Goal: Task Accomplishment & Management: Manage account settings

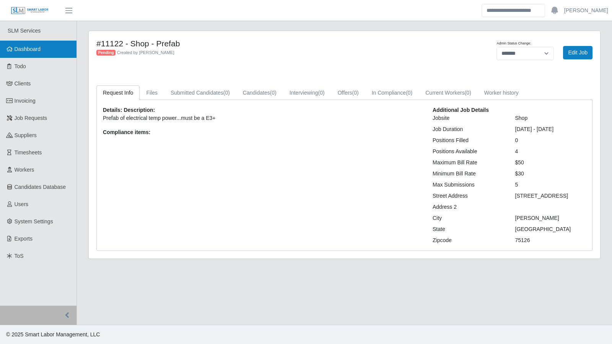
click at [24, 51] on span "Dashboard" at bounding box center [28, 49] width 26 height 6
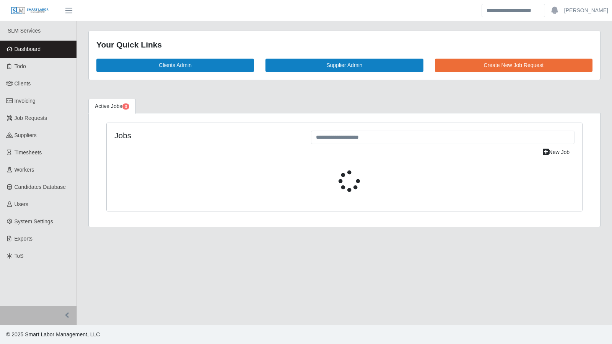
select select "****"
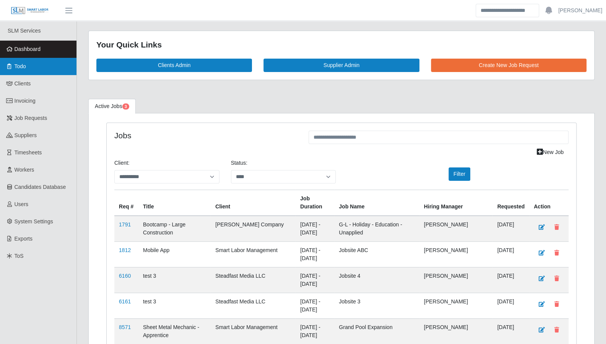
click at [24, 71] on link "Todo" at bounding box center [38, 66] width 77 height 17
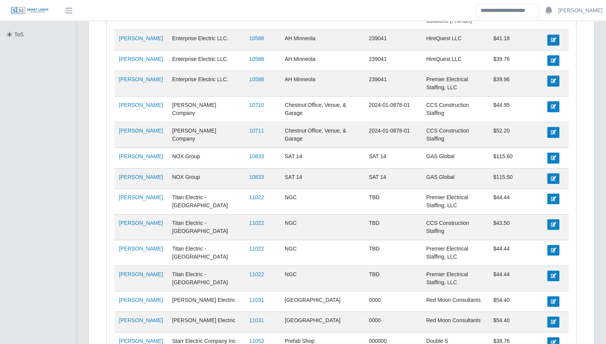
scroll to position [377, 0]
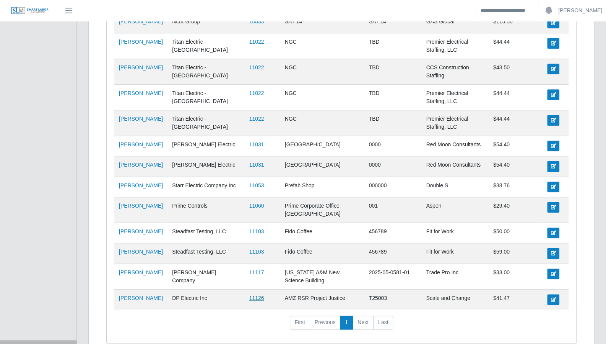
click at [249, 295] on link "11126" at bounding box center [256, 298] width 15 height 6
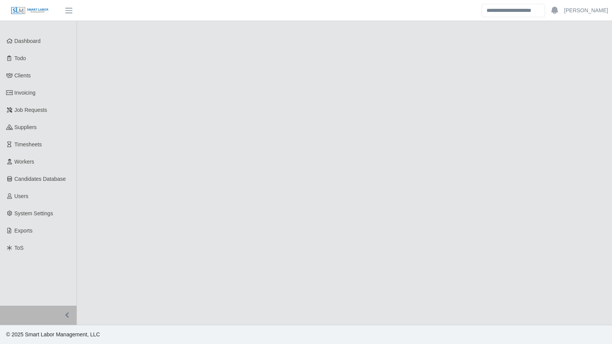
select select "****"
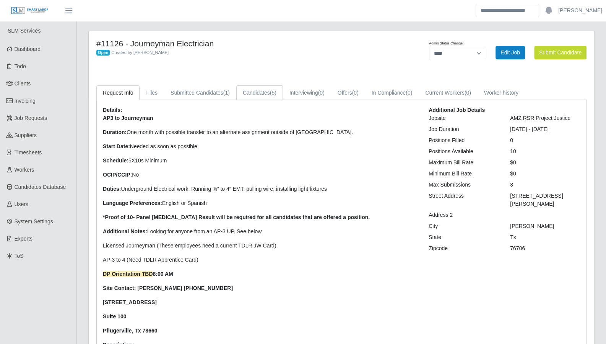
click at [244, 97] on link "Candidates (5)" at bounding box center [259, 92] width 47 height 15
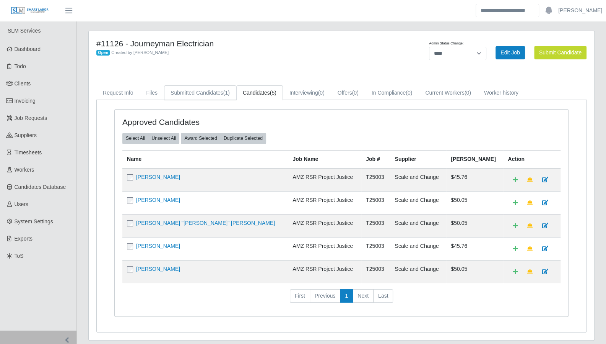
click at [194, 95] on link "Submitted Candidates (1)" at bounding box center [200, 92] width 72 height 15
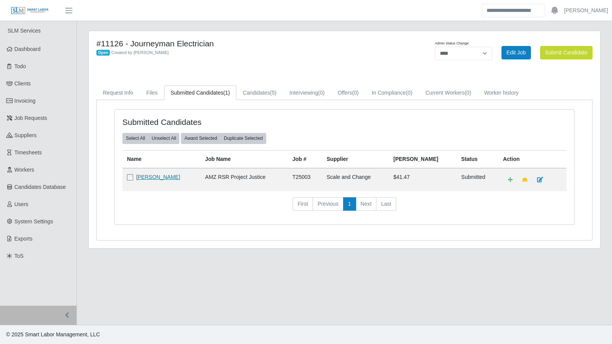
click at [142, 175] on link "Carlos Martinez" at bounding box center [158, 177] width 44 height 6
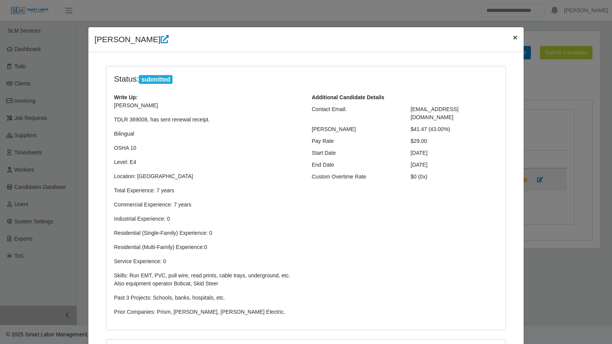
click at [517, 40] on button "×" at bounding box center [515, 37] width 17 height 20
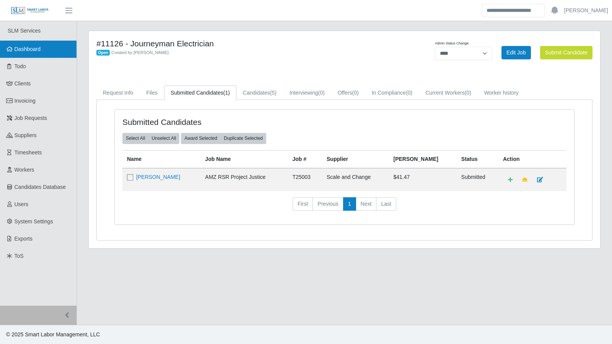
click at [34, 52] on link "Dashboard" at bounding box center [38, 49] width 77 height 17
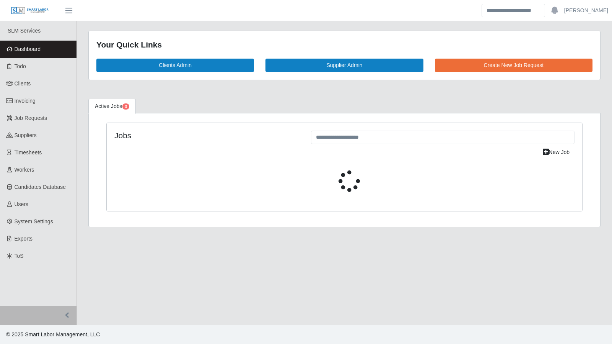
select select "****"
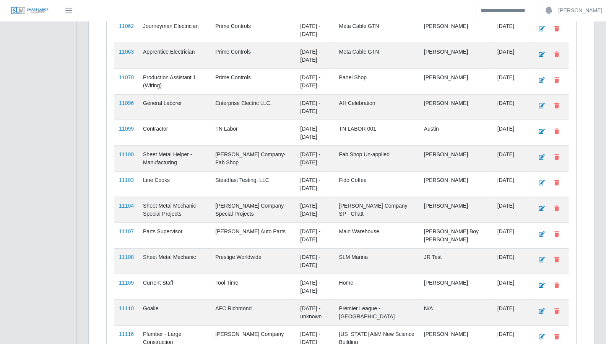
scroll to position [1002, 0]
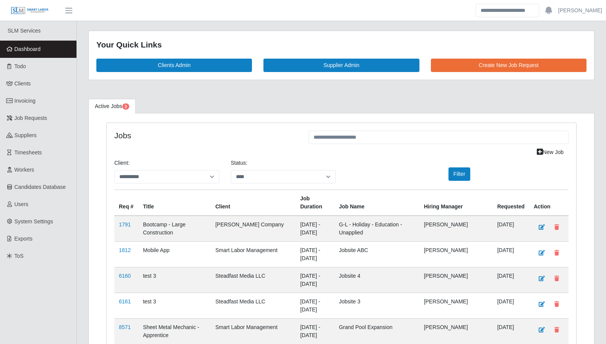
select select "****"
click at [28, 101] on span "Invoicing" at bounding box center [25, 101] width 21 height 6
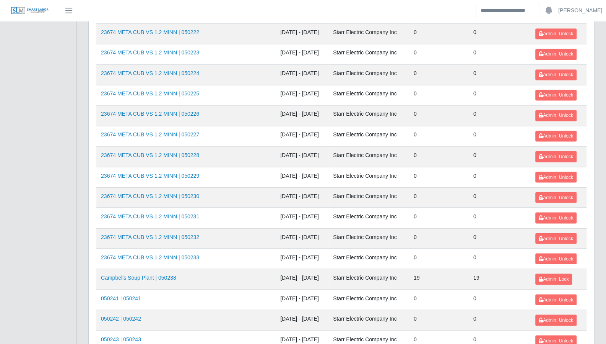
scroll to position [810, 0]
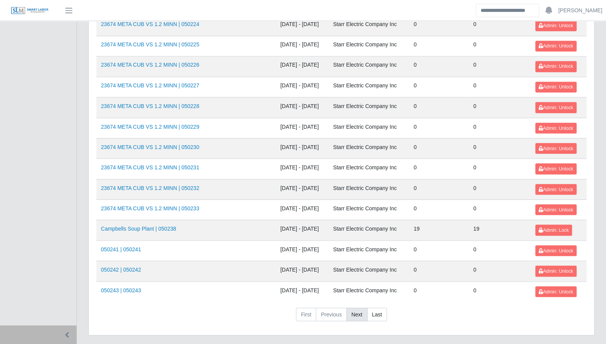
click at [357, 307] on link "Next" at bounding box center [357, 314] width 21 height 14
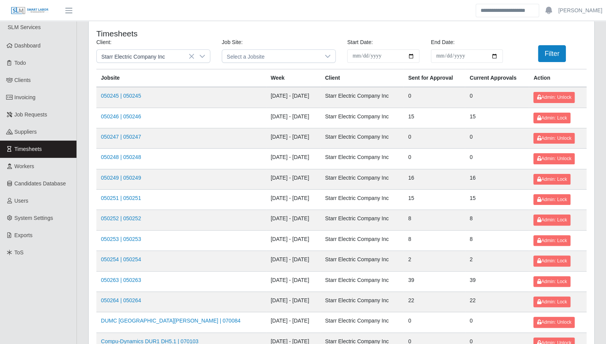
scroll to position [0, 0]
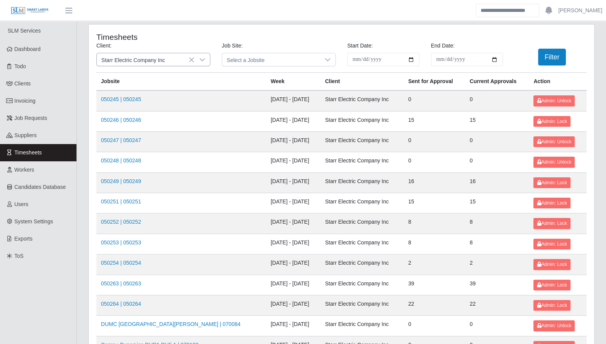
click at [204, 57] on icon at bounding box center [202, 60] width 6 height 6
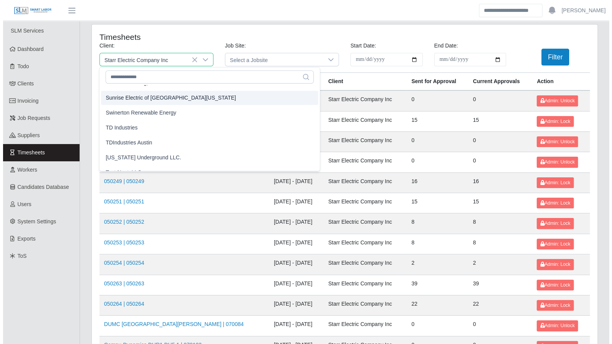
scroll to position [891, 0]
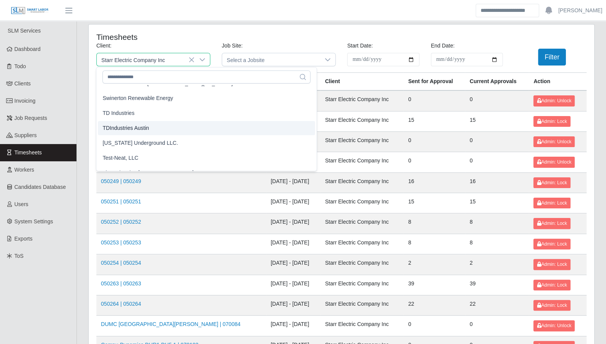
click at [123, 127] on span "TDIndustries Austin" at bounding box center [126, 128] width 46 height 8
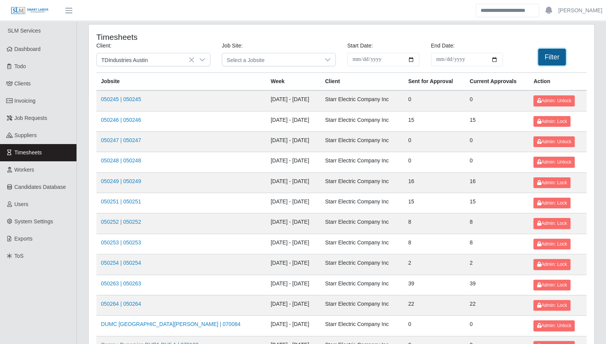
click at [556, 59] on button "Filter" at bounding box center [552, 57] width 28 height 17
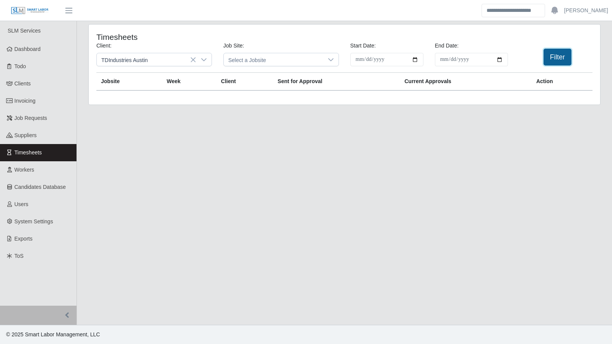
click at [553, 64] on button "Filter" at bounding box center [558, 57] width 28 height 17
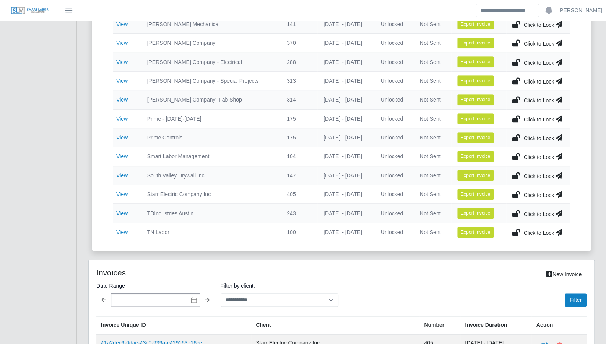
scroll to position [300, 0]
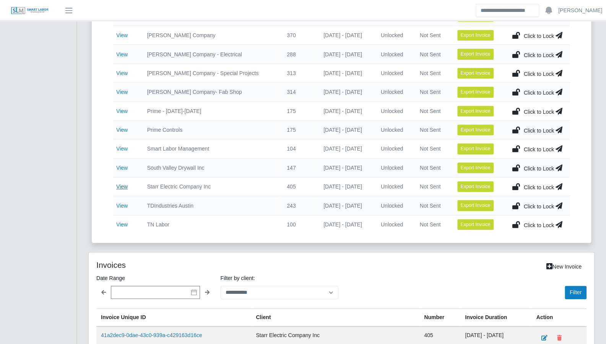
click at [121, 183] on link "View" at bounding box center [121, 186] width 11 height 6
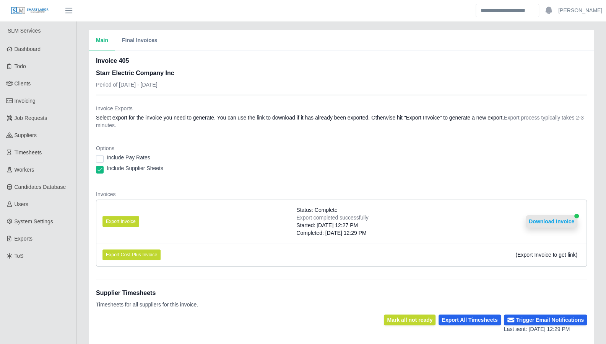
click at [553, 224] on button "Download Invoice" at bounding box center [552, 221] width 52 height 12
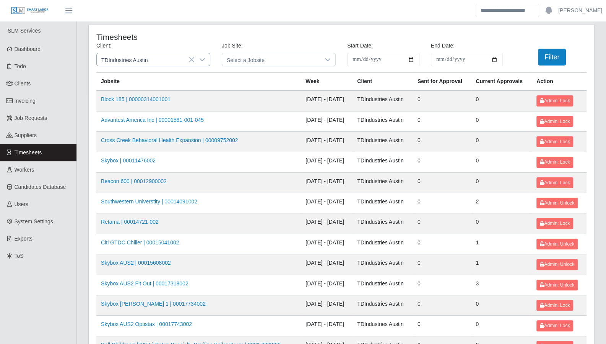
click at [202, 59] on icon at bounding box center [202, 60] width 6 height 6
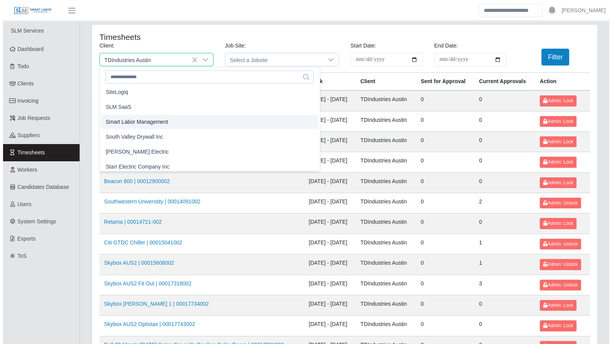
scroll to position [747, 0]
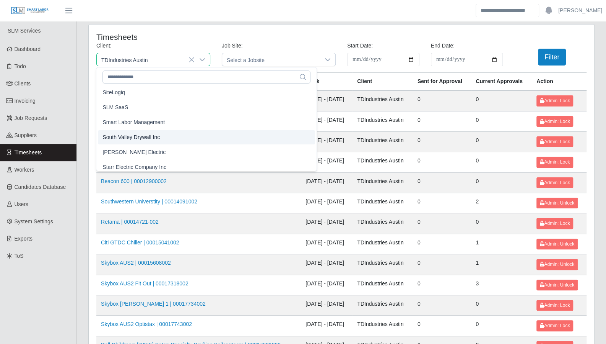
click at [155, 133] on span "South Valley Drywall Inc" at bounding box center [131, 137] width 57 height 8
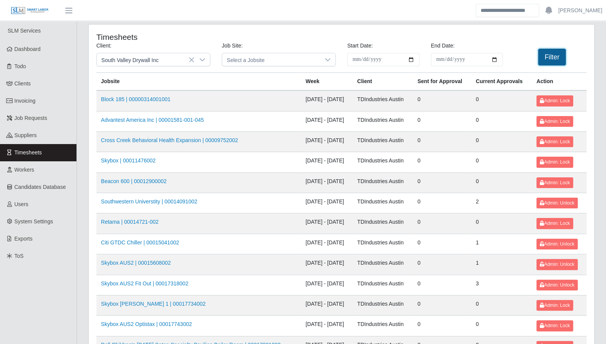
click at [553, 59] on button "Filter" at bounding box center [552, 57] width 28 height 17
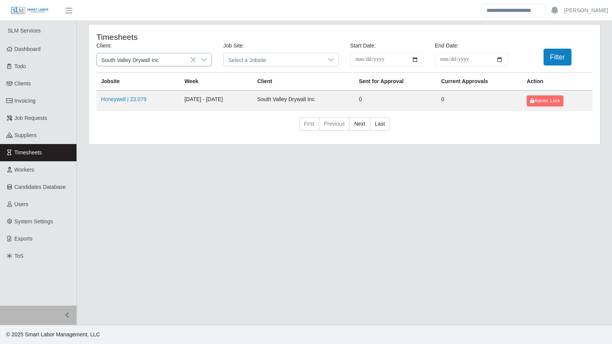
click at [207, 60] on div at bounding box center [203, 59] width 15 height 13
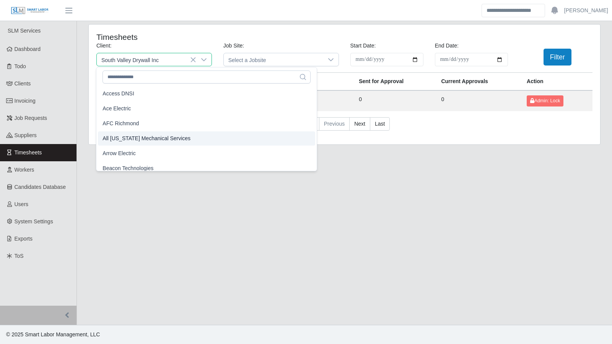
click at [168, 138] on span "All Florida Mechanical Services" at bounding box center [147, 138] width 88 height 8
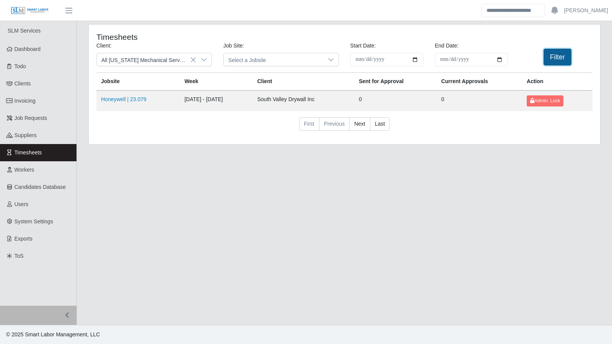
click at [559, 58] on button "Filter" at bounding box center [558, 57] width 28 height 17
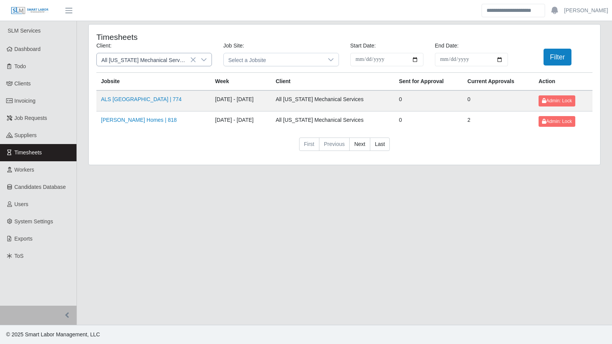
click at [206, 59] on icon at bounding box center [204, 60] width 6 height 6
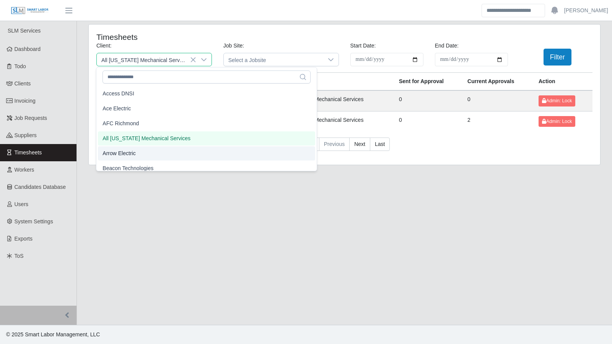
click at [170, 157] on li "Arrow Electric" at bounding box center [206, 153] width 217 height 14
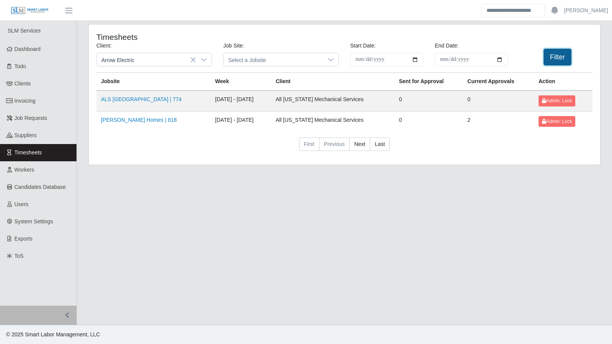
click at [561, 60] on button "Filter" at bounding box center [558, 57] width 28 height 17
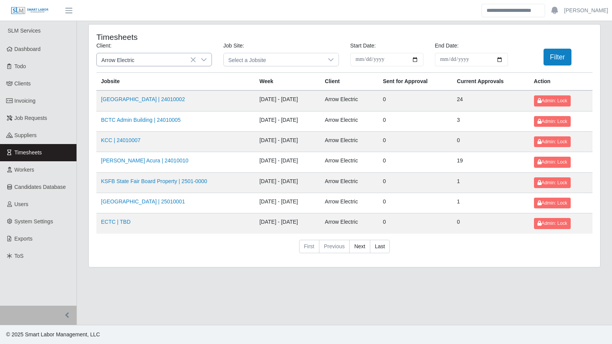
click at [204, 59] on icon at bounding box center [204, 60] width 6 height 6
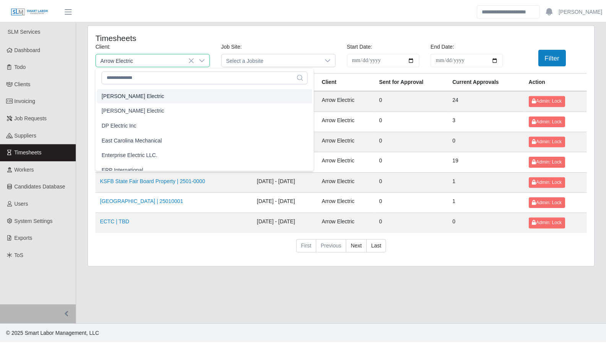
scroll to position [300, 0]
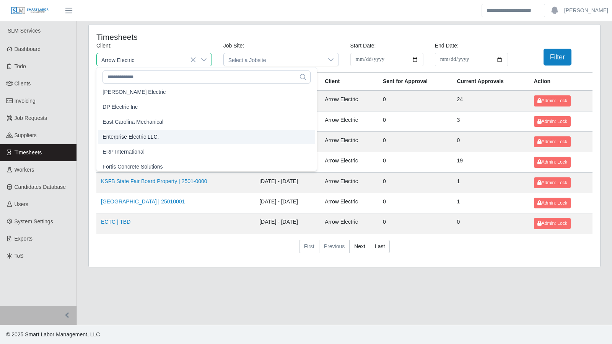
click at [150, 138] on span "Enterprise Electric LLC." at bounding box center [131, 137] width 56 height 8
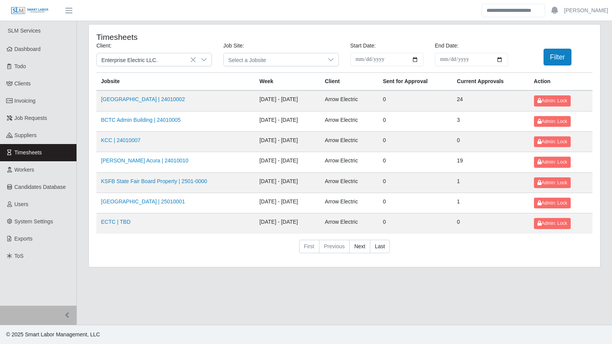
click at [416, 60] on input "**********" at bounding box center [386, 59] width 73 height 13
type input "**********"
click at [499, 60] on input "**********" at bounding box center [471, 59] width 73 height 13
type input "**********"
click at [551, 61] on button "Filter" at bounding box center [558, 57] width 28 height 17
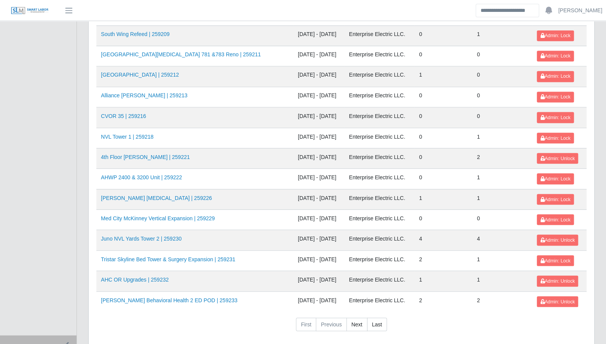
scroll to position [800, 0]
click at [355, 317] on link "Next" at bounding box center [357, 324] width 21 height 14
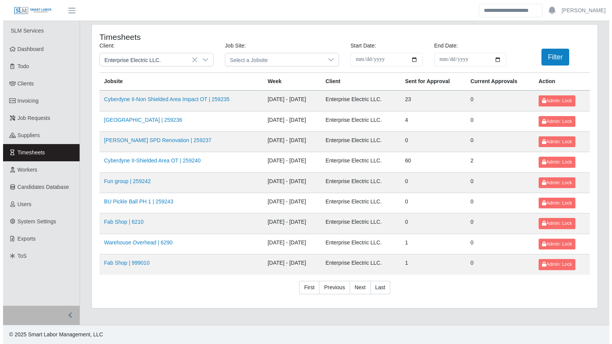
scroll to position [0, 0]
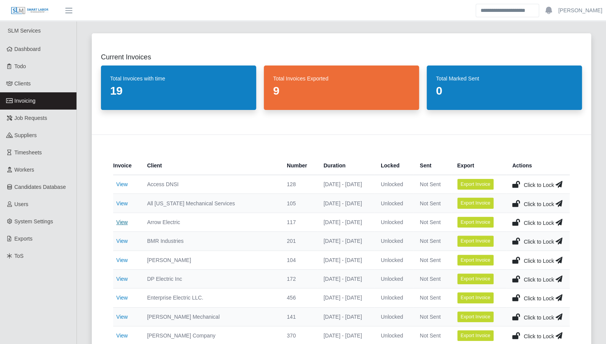
click at [122, 223] on link "View" at bounding box center [121, 222] width 11 height 6
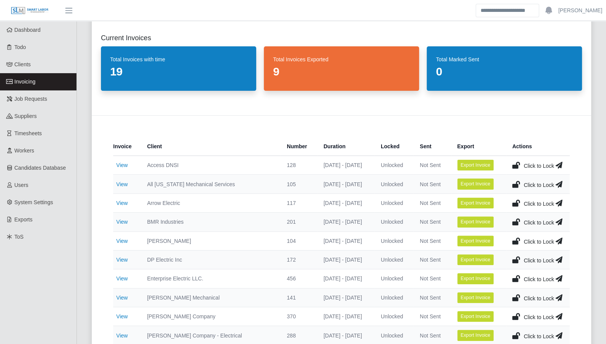
scroll to position [21, 0]
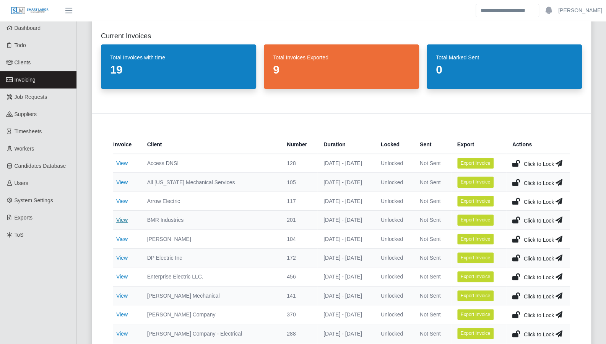
click at [127, 220] on link "View" at bounding box center [121, 220] width 11 height 6
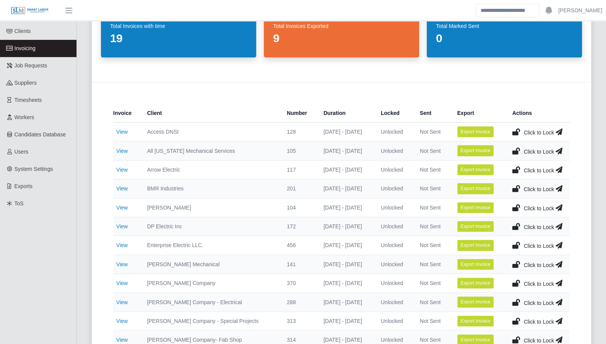
scroll to position [83, 0]
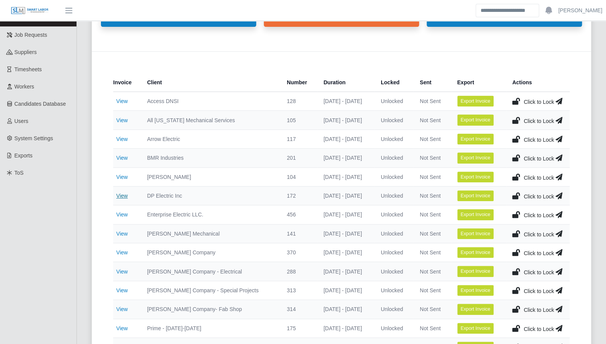
click at [119, 197] on link "View" at bounding box center [121, 195] width 11 height 6
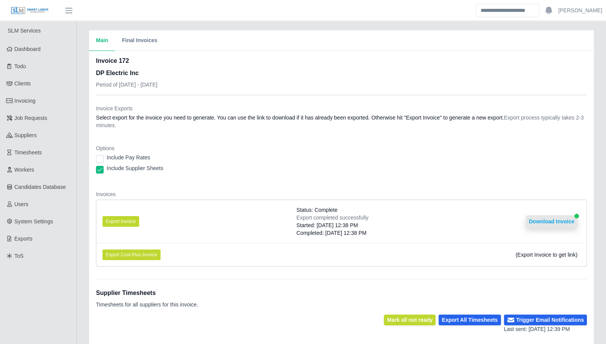
click at [542, 220] on button "Download Invoice" at bounding box center [552, 221] width 52 height 12
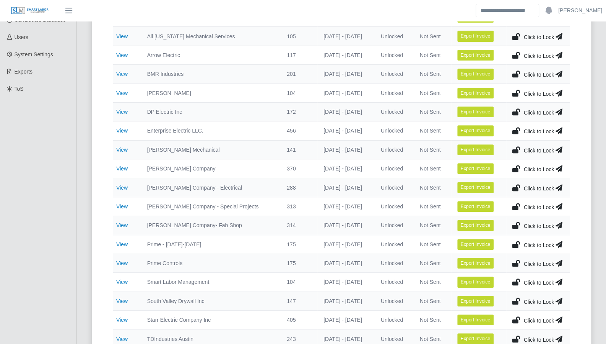
scroll to position [168, 0]
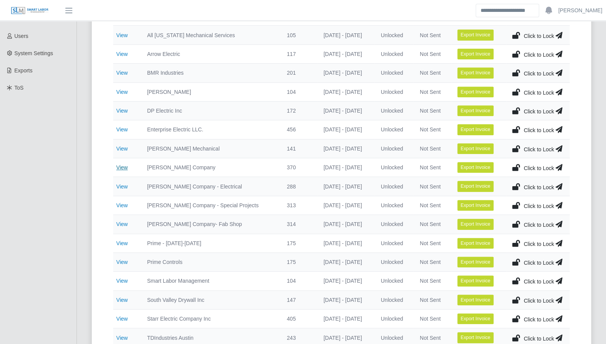
click at [121, 166] on link "View" at bounding box center [121, 167] width 11 height 6
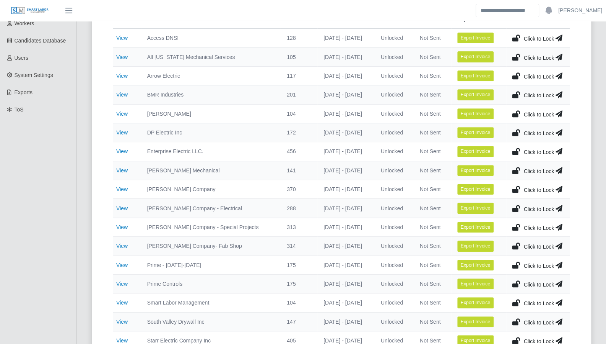
scroll to position [161, 0]
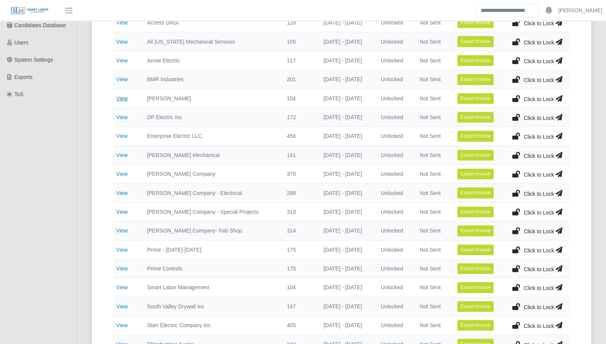
click at [120, 96] on link "View" at bounding box center [121, 98] width 11 height 6
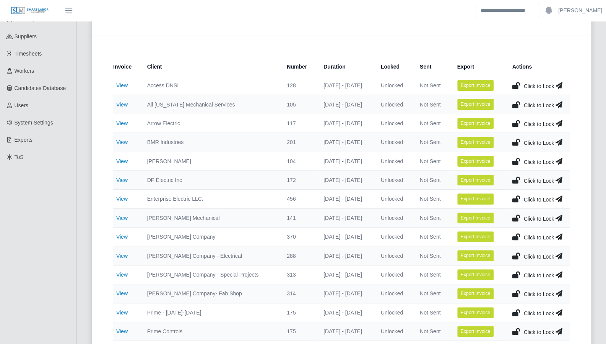
scroll to position [99, 0]
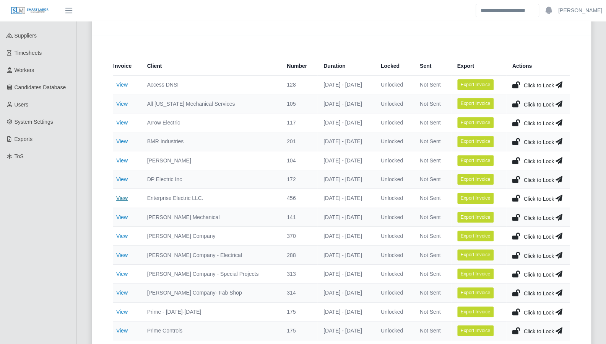
click at [124, 195] on link "View" at bounding box center [121, 198] width 11 height 6
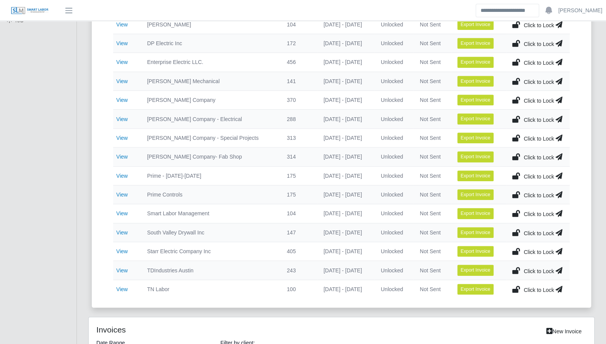
scroll to position [242, 0]
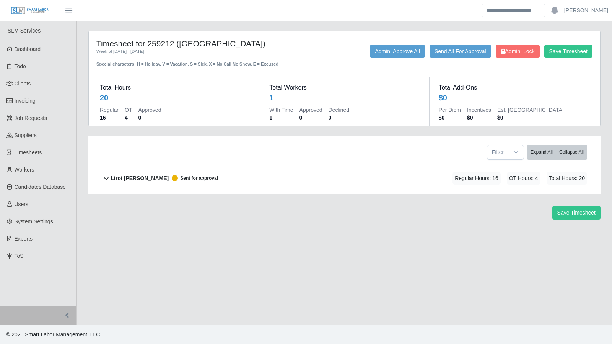
click at [108, 179] on icon at bounding box center [106, 177] width 9 height 9
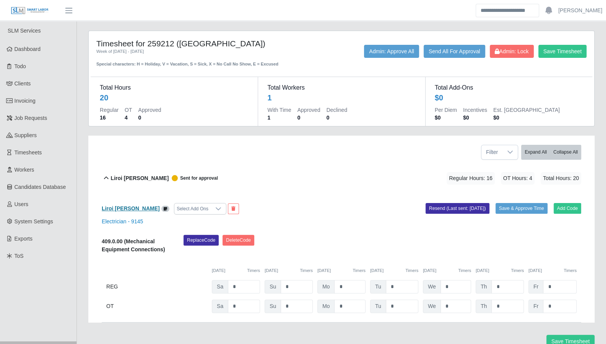
click at [111, 207] on b "Liroi Anguiano" at bounding box center [131, 208] width 58 height 6
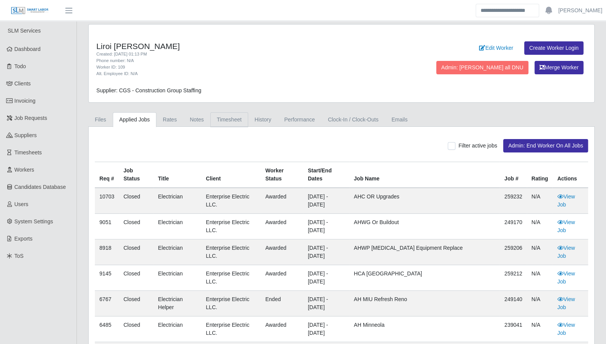
click at [210, 117] on link "Timesheet" at bounding box center [229, 119] width 38 height 15
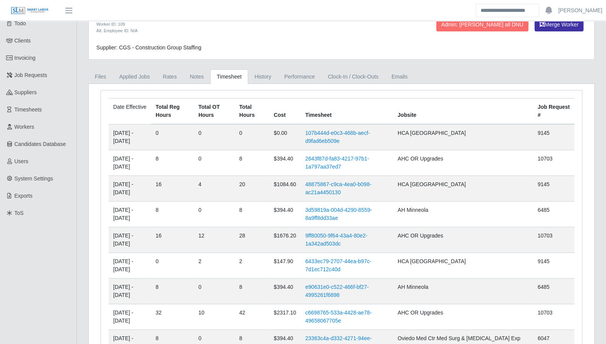
scroll to position [50, 0]
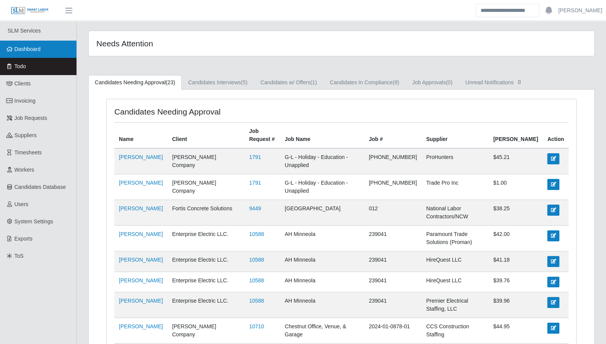
click at [26, 52] on span "Dashboard" at bounding box center [28, 49] width 26 height 6
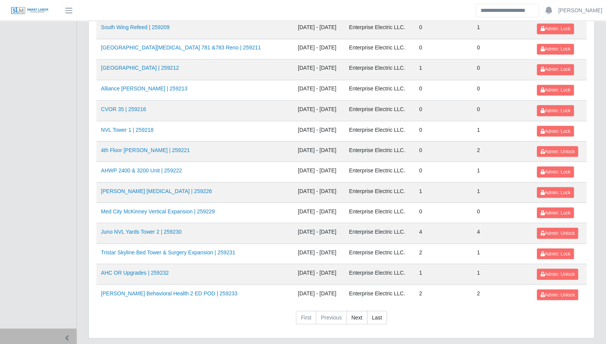
scroll to position [810, 0]
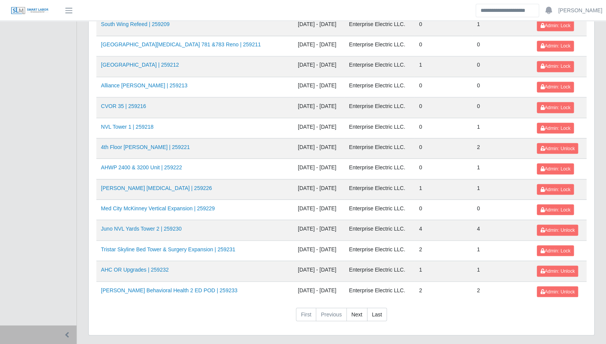
drag, startPoint x: 356, startPoint y: 290, endPoint x: 337, endPoint y: 264, distance: 31.5
click at [356, 307] on link "Next" at bounding box center [357, 314] width 21 height 14
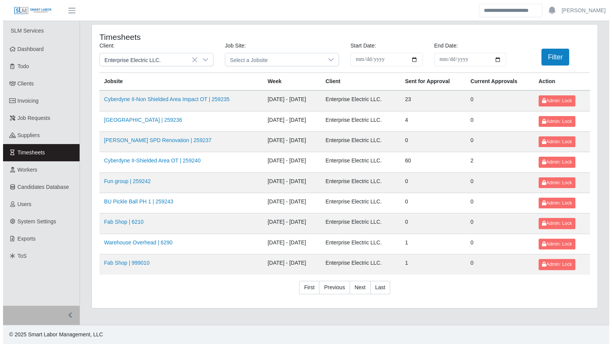
scroll to position [0, 0]
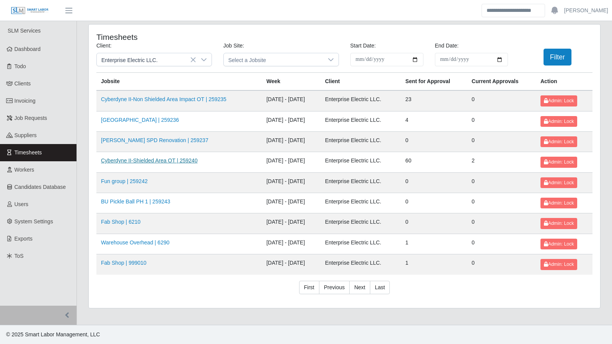
click at [184, 157] on link "Cyberdyne II-Shielded Area OT | 259240" at bounding box center [149, 160] width 96 height 6
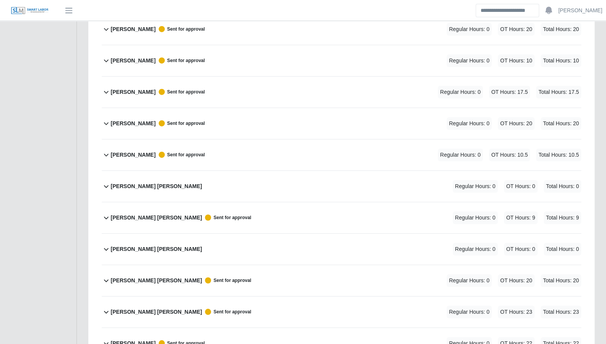
scroll to position [1593, 0]
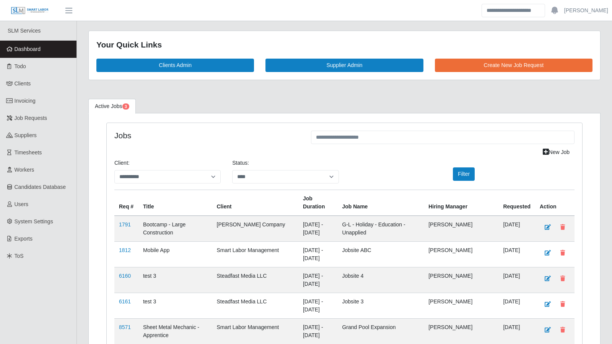
select select "****"
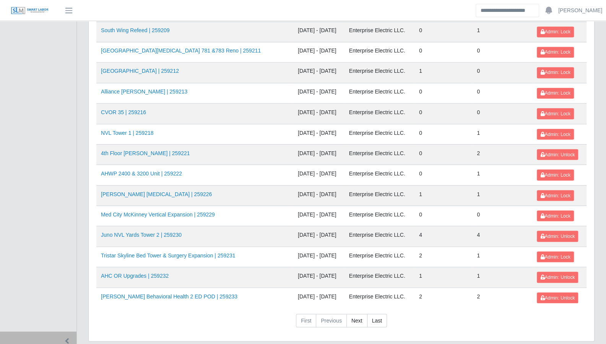
scroll to position [810, 0]
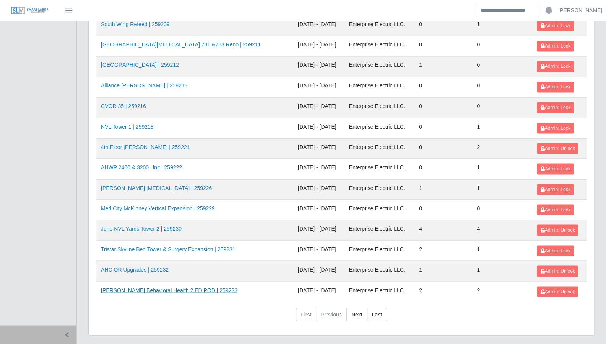
drag, startPoint x: 359, startPoint y: 300, endPoint x: 137, endPoint y: 269, distance: 224.0
click at [359, 307] on link "Next" at bounding box center [357, 314] width 21 height 14
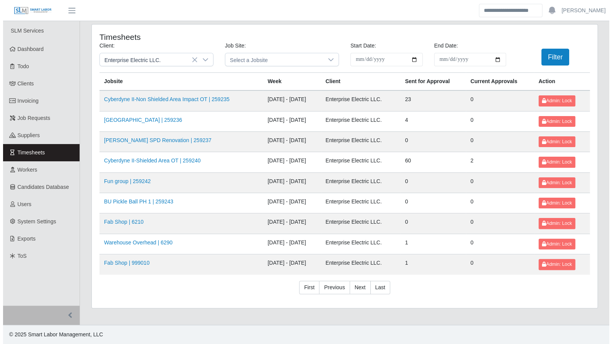
scroll to position [0, 0]
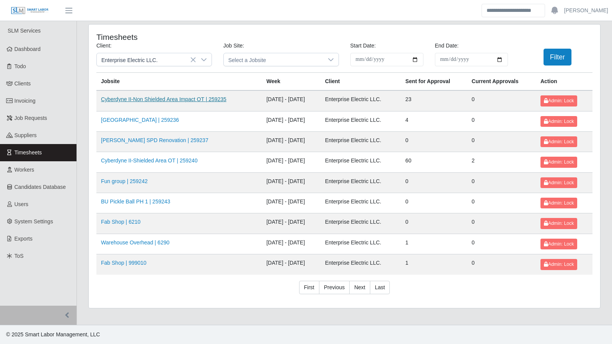
click at [169, 99] on link "Cyberdyne II-Non Shielded Area Impact OT | 259235" at bounding box center [164, 99] width 126 height 6
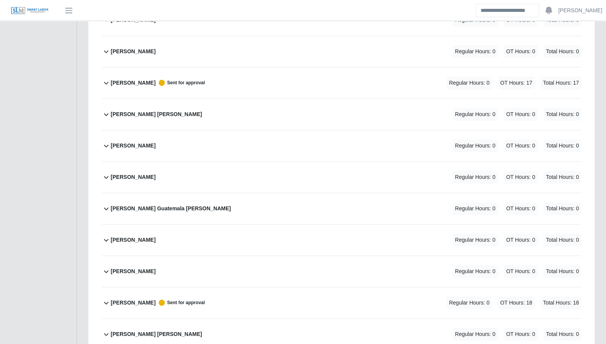
scroll to position [294, 0]
drag, startPoint x: 598, startPoint y: 249, endPoint x: 482, endPoint y: 203, distance: 124.8
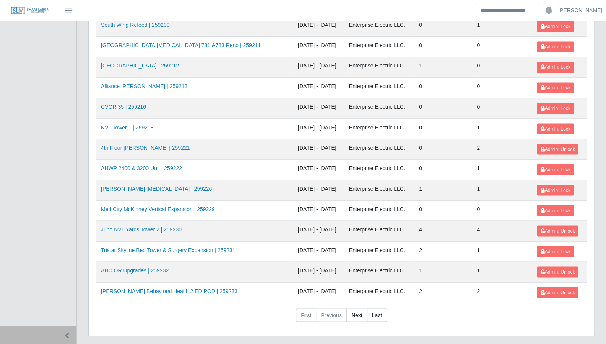
scroll to position [810, 0]
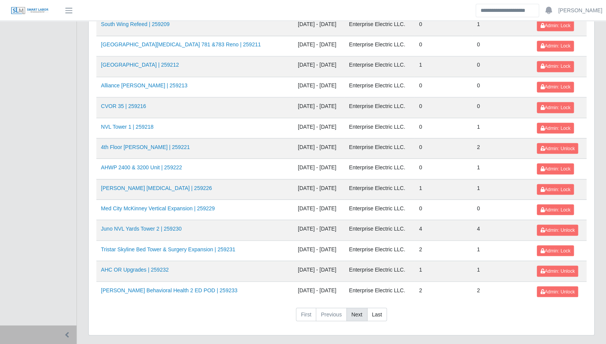
click at [361, 307] on link "Next" at bounding box center [357, 314] width 21 height 14
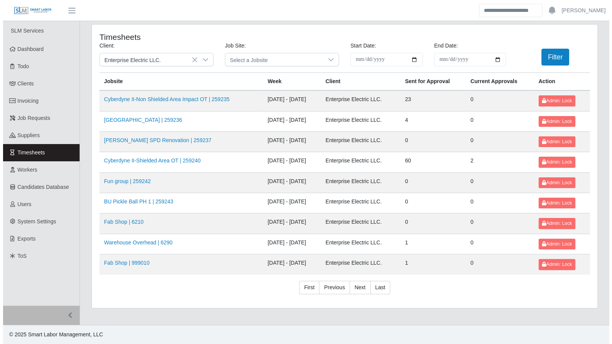
scroll to position [0, 0]
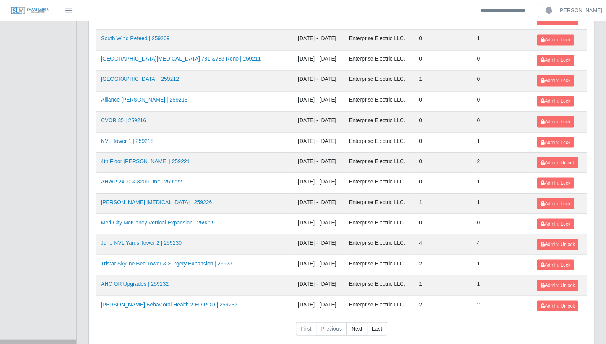
scroll to position [810, 0]
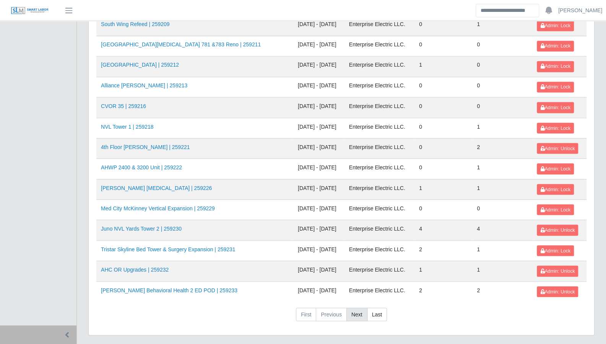
click at [349, 307] on link "Next" at bounding box center [357, 314] width 21 height 14
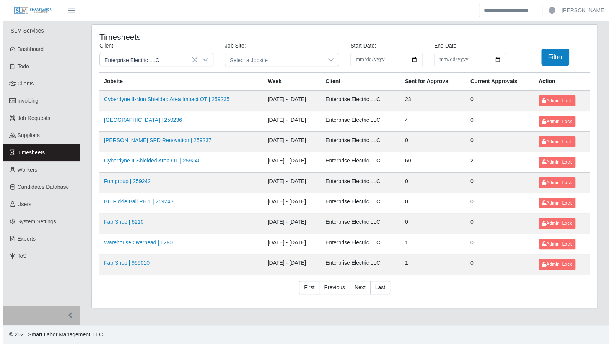
scroll to position [0, 0]
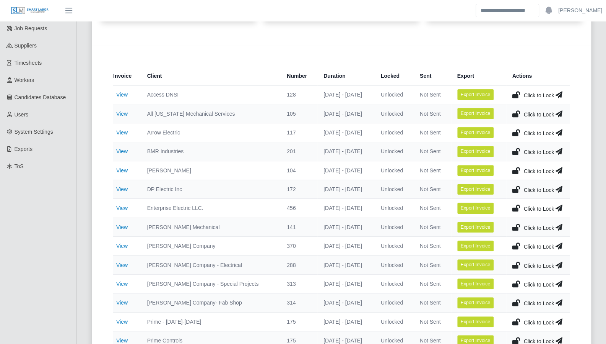
scroll to position [103, 0]
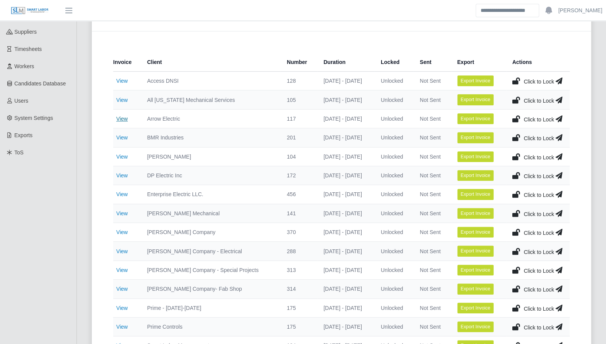
click at [120, 120] on link "View" at bounding box center [121, 119] width 11 height 6
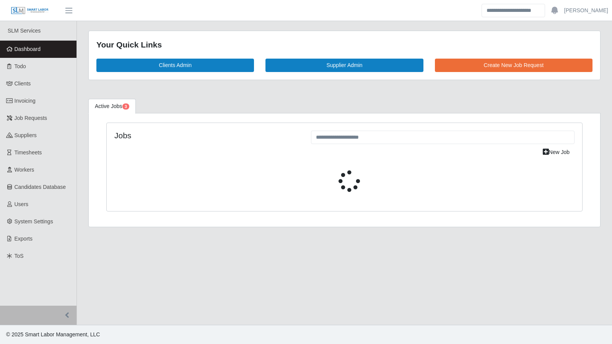
select select "****"
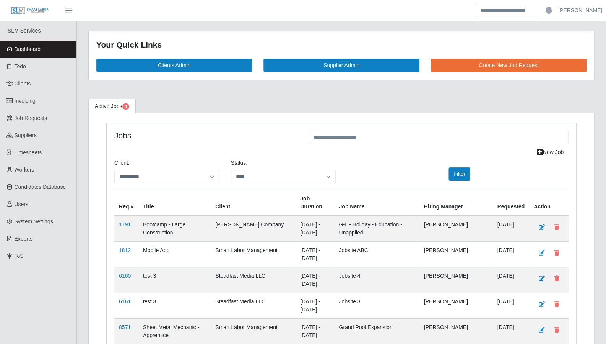
click at [39, 51] on span "Dashboard" at bounding box center [28, 49] width 26 height 6
select select "****"
click at [43, 69] on link "Todo" at bounding box center [38, 66] width 77 height 17
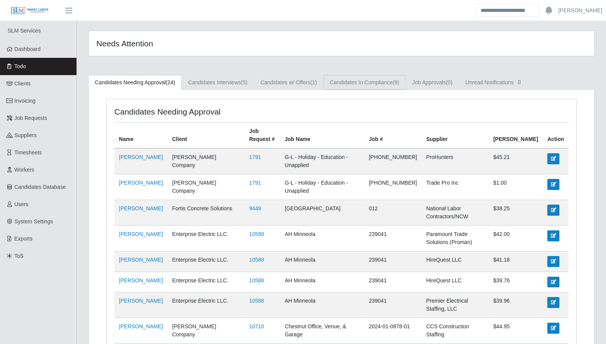
click at [355, 83] on link "Candidates In Compliance (8)" at bounding box center [365, 82] width 82 height 15
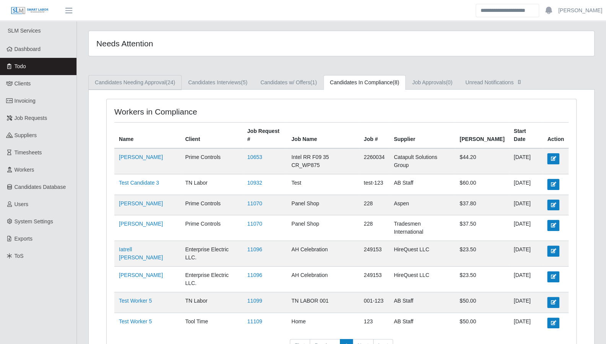
click at [173, 88] on link "Candidates Needing Approval (24)" at bounding box center [134, 82] width 93 height 15
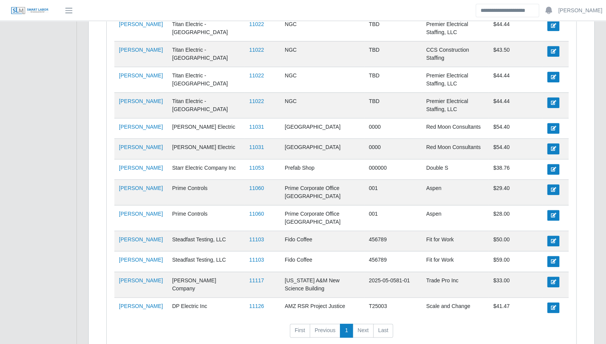
scroll to position [396, 0]
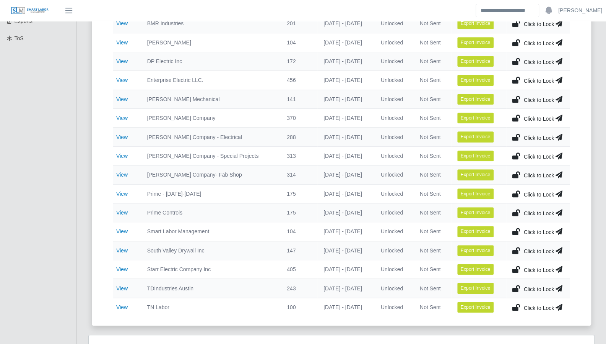
scroll to position [217, 0]
click at [130, 209] on td "View" at bounding box center [127, 212] width 28 height 19
click at [125, 209] on link "View" at bounding box center [121, 212] width 11 height 6
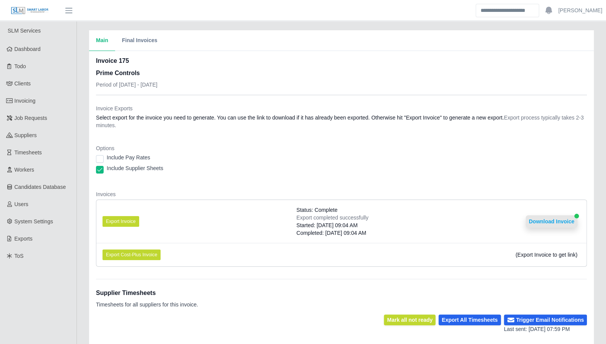
click at [565, 222] on button "Download Invoice" at bounding box center [552, 221] width 52 height 12
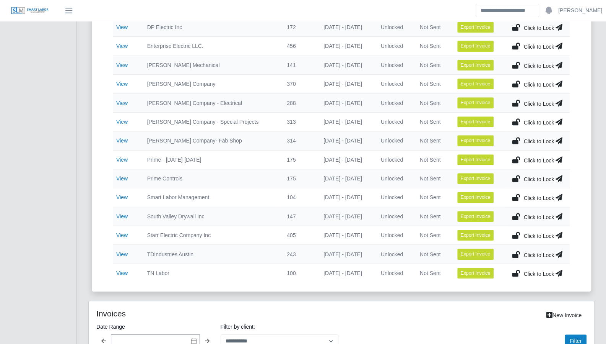
scroll to position [251, 0]
click at [122, 157] on link "View" at bounding box center [121, 160] width 11 height 6
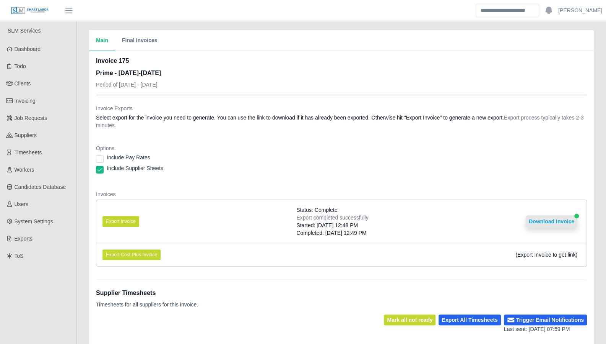
click at [557, 218] on button "Download Invoice" at bounding box center [552, 221] width 52 height 12
drag, startPoint x: 489, startPoint y: 83, endPoint x: 234, endPoint y: 75, distance: 255.0
click at [489, 83] on div "Invoice 175 Prime - Monday-Sunday Period of 08/25/2025 - 08/31/2025" at bounding box center [341, 75] width 491 height 38
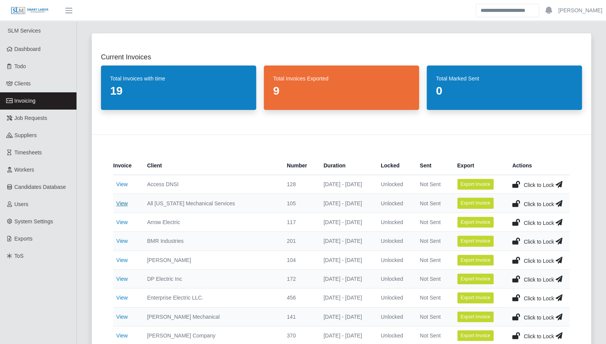
click at [122, 203] on link "View" at bounding box center [121, 203] width 11 height 6
click at [123, 223] on link "View" at bounding box center [121, 222] width 11 height 6
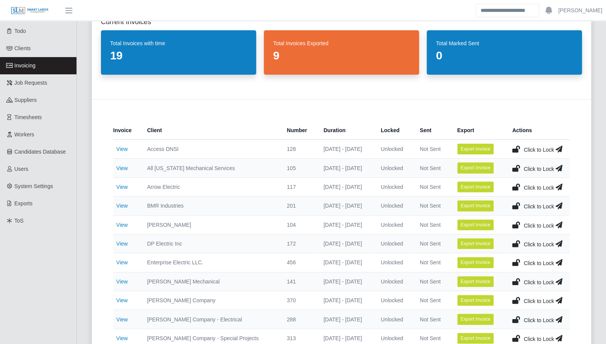
scroll to position [111, 0]
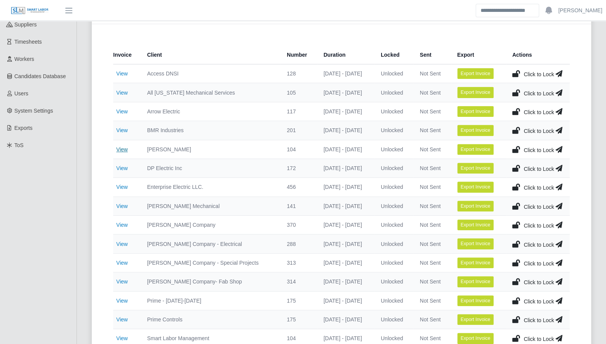
click at [120, 147] on link "View" at bounding box center [121, 149] width 11 height 6
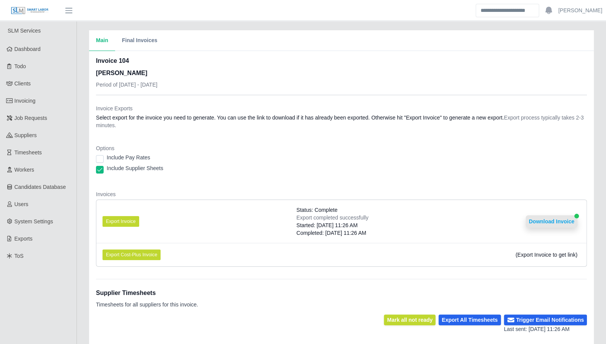
click at [533, 217] on button "Download Invoice" at bounding box center [552, 221] width 52 height 12
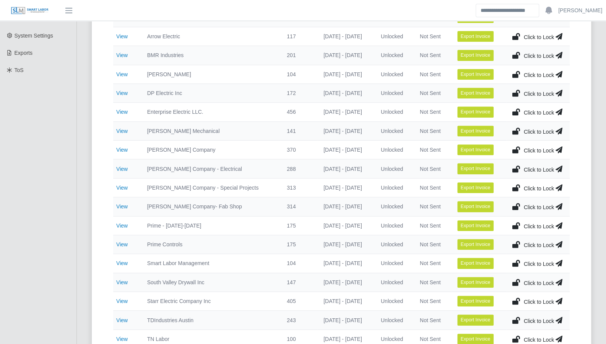
scroll to position [186, 0]
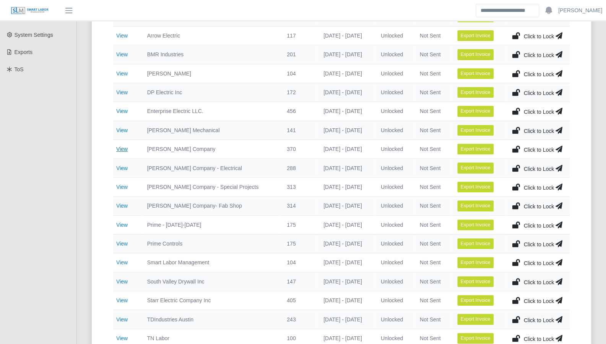
click at [121, 149] on link "View" at bounding box center [121, 149] width 11 height 6
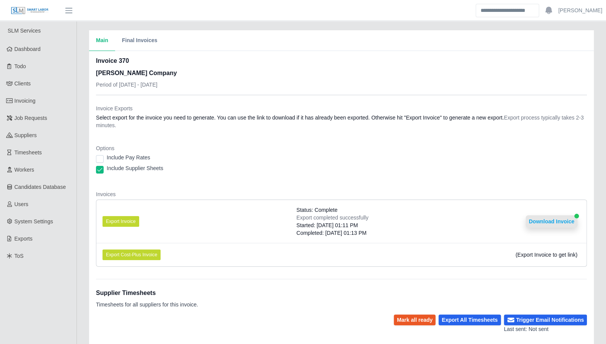
click at [554, 222] on button "Download Invoice" at bounding box center [552, 221] width 52 height 12
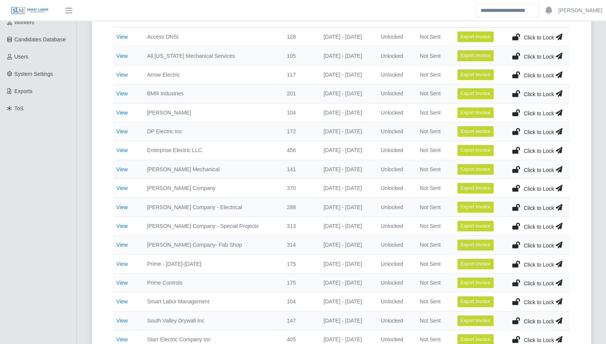
scroll to position [115, 0]
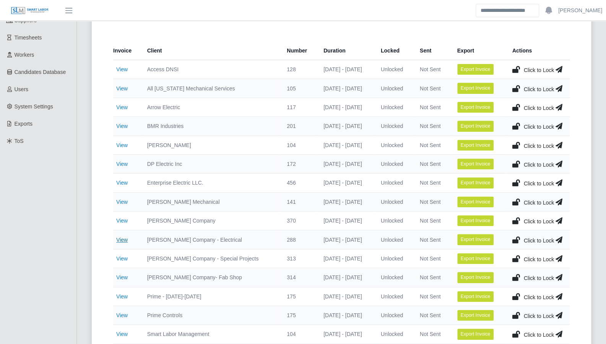
click at [126, 237] on link "View" at bounding box center [121, 239] width 11 height 6
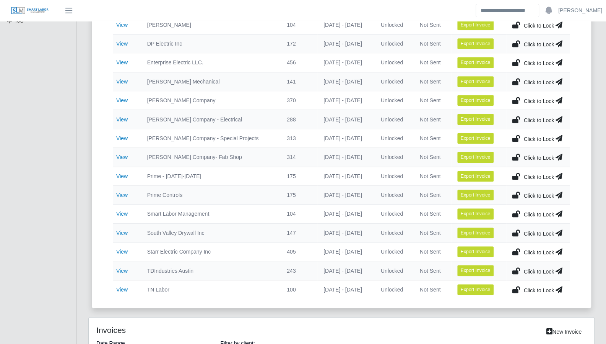
scroll to position [218, 0]
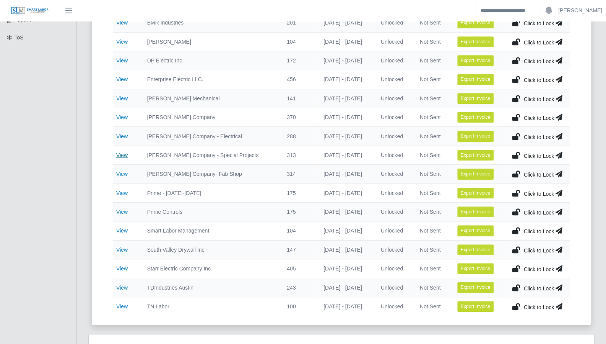
click at [125, 152] on link "View" at bounding box center [121, 155] width 11 height 6
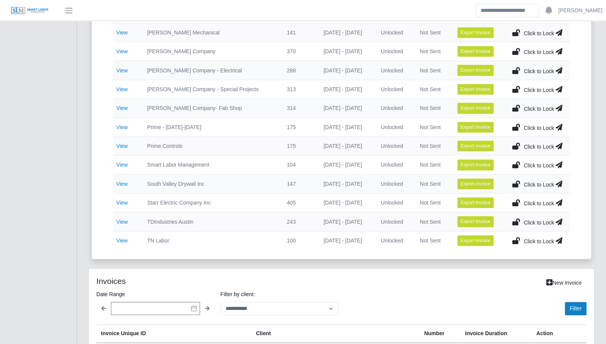
scroll to position [282, 0]
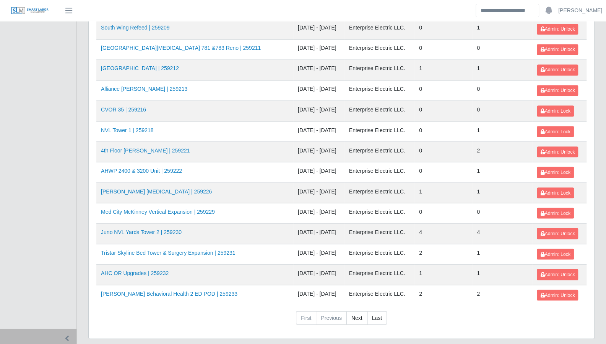
scroll to position [810, 0]
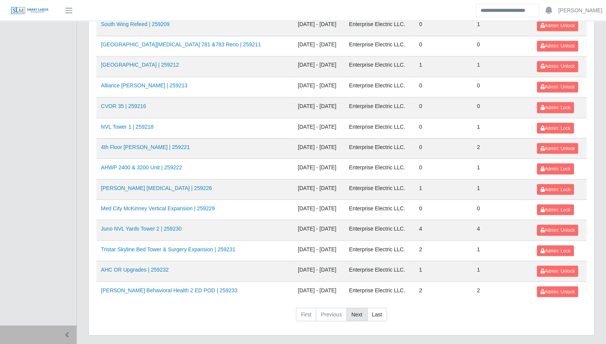
click at [364, 307] on link "Next" at bounding box center [357, 314] width 21 height 14
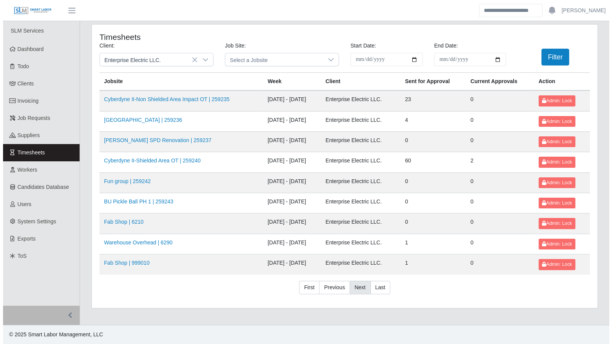
scroll to position [0, 0]
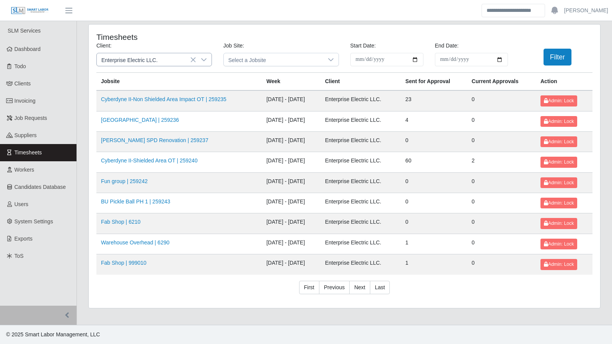
click at [205, 62] on icon at bounding box center [204, 60] width 6 height 6
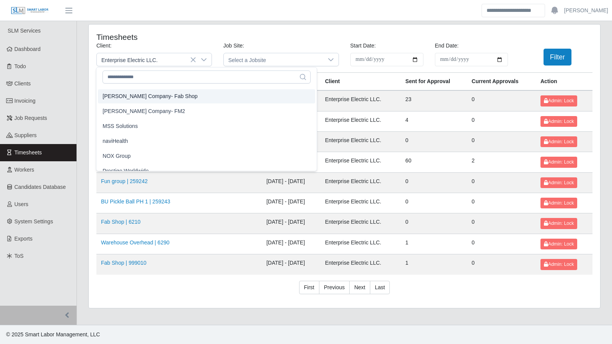
scroll to position [554, 0]
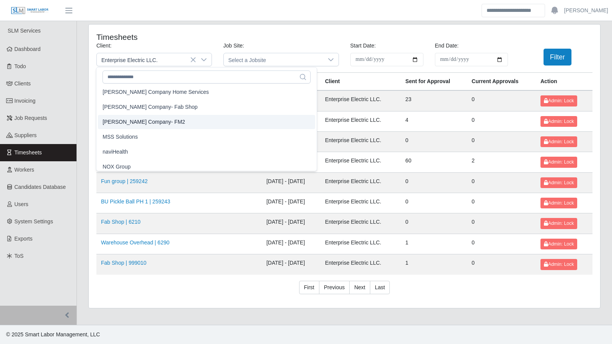
click at [286, 152] on td "08/23/2025 - 08/29/2025" at bounding box center [291, 162] width 59 height 20
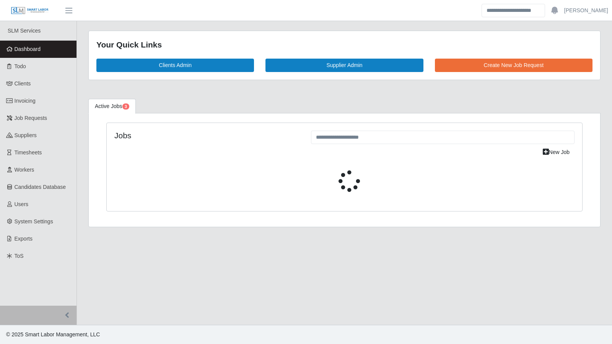
select select "****"
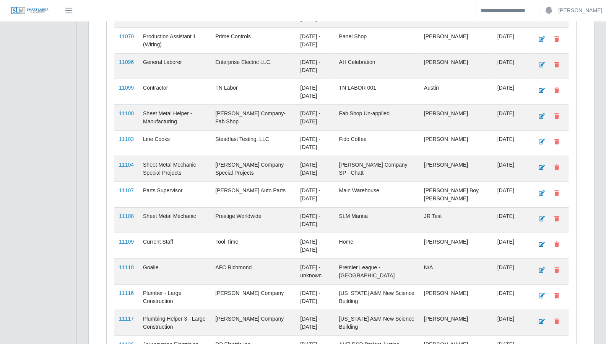
scroll to position [1002, 0]
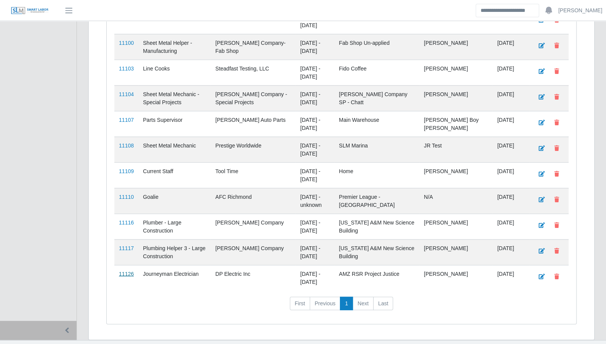
click at [126, 271] on link "11126" at bounding box center [126, 274] width 15 height 6
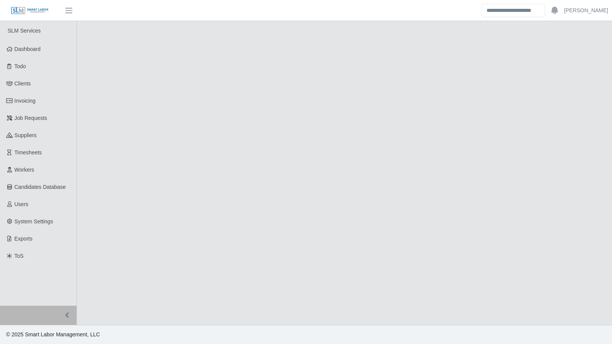
select select "****"
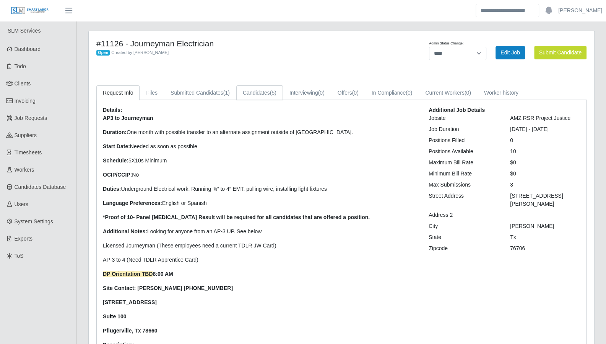
click at [247, 96] on link "Candidates (5)" at bounding box center [259, 92] width 47 height 15
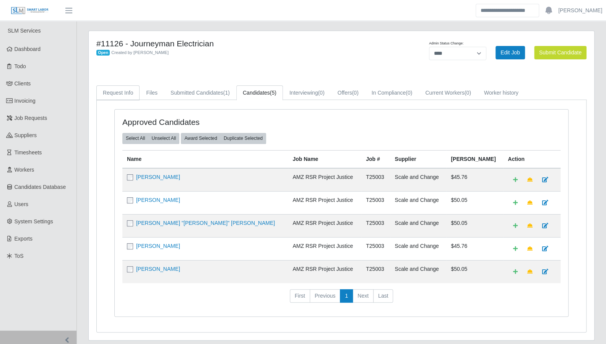
click at [117, 91] on link "Request Info" at bounding box center [117, 92] width 43 height 15
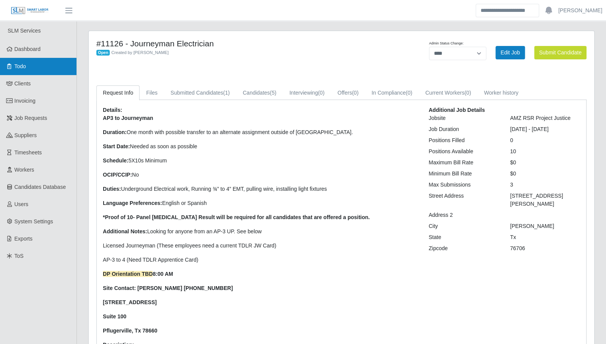
click at [29, 68] on link "Todo" at bounding box center [38, 66] width 77 height 17
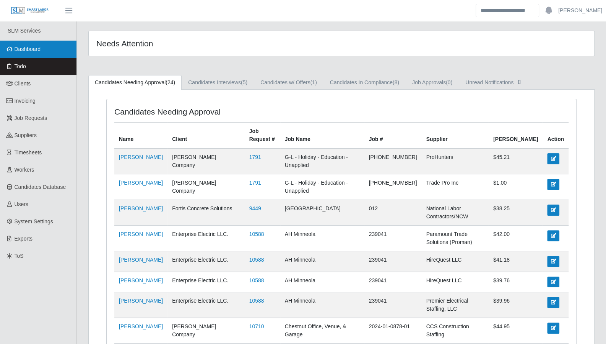
click at [30, 49] on span "Dashboard" at bounding box center [28, 49] width 26 height 6
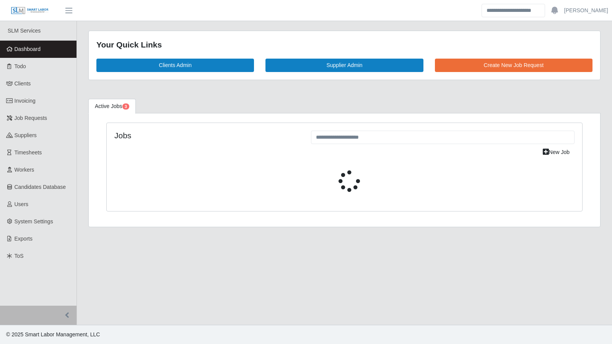
select select "****"
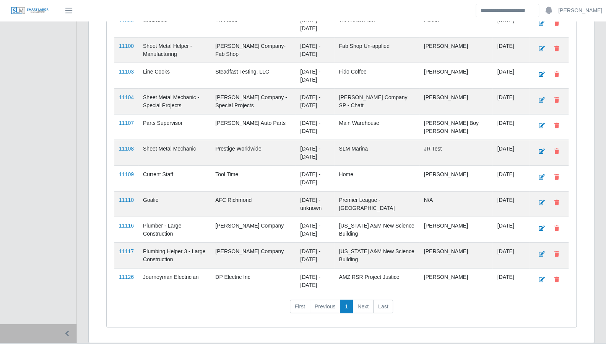
scroll to position [1002, 0]
